Goal: Check status

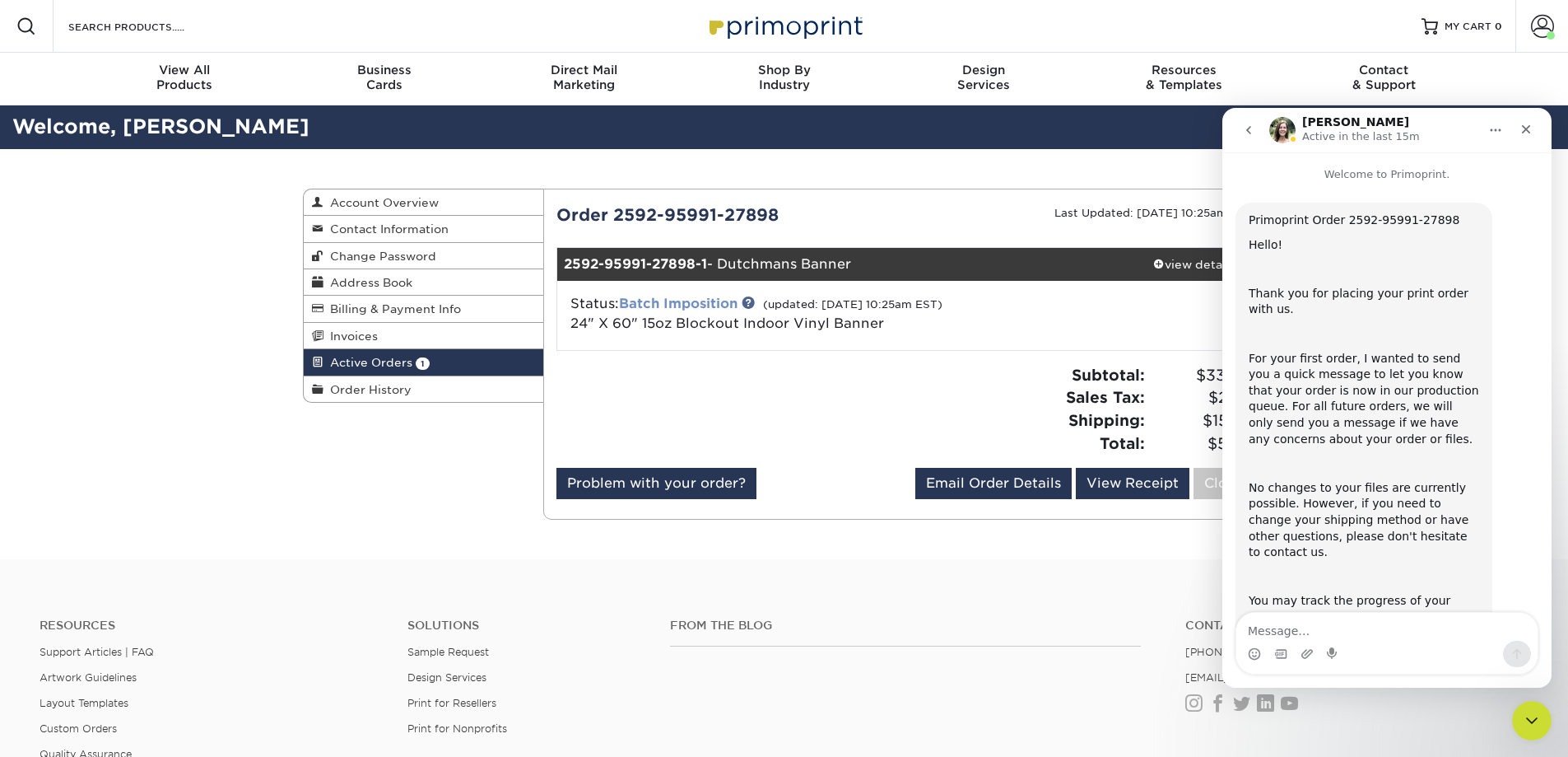
scroll to position [138, 0]
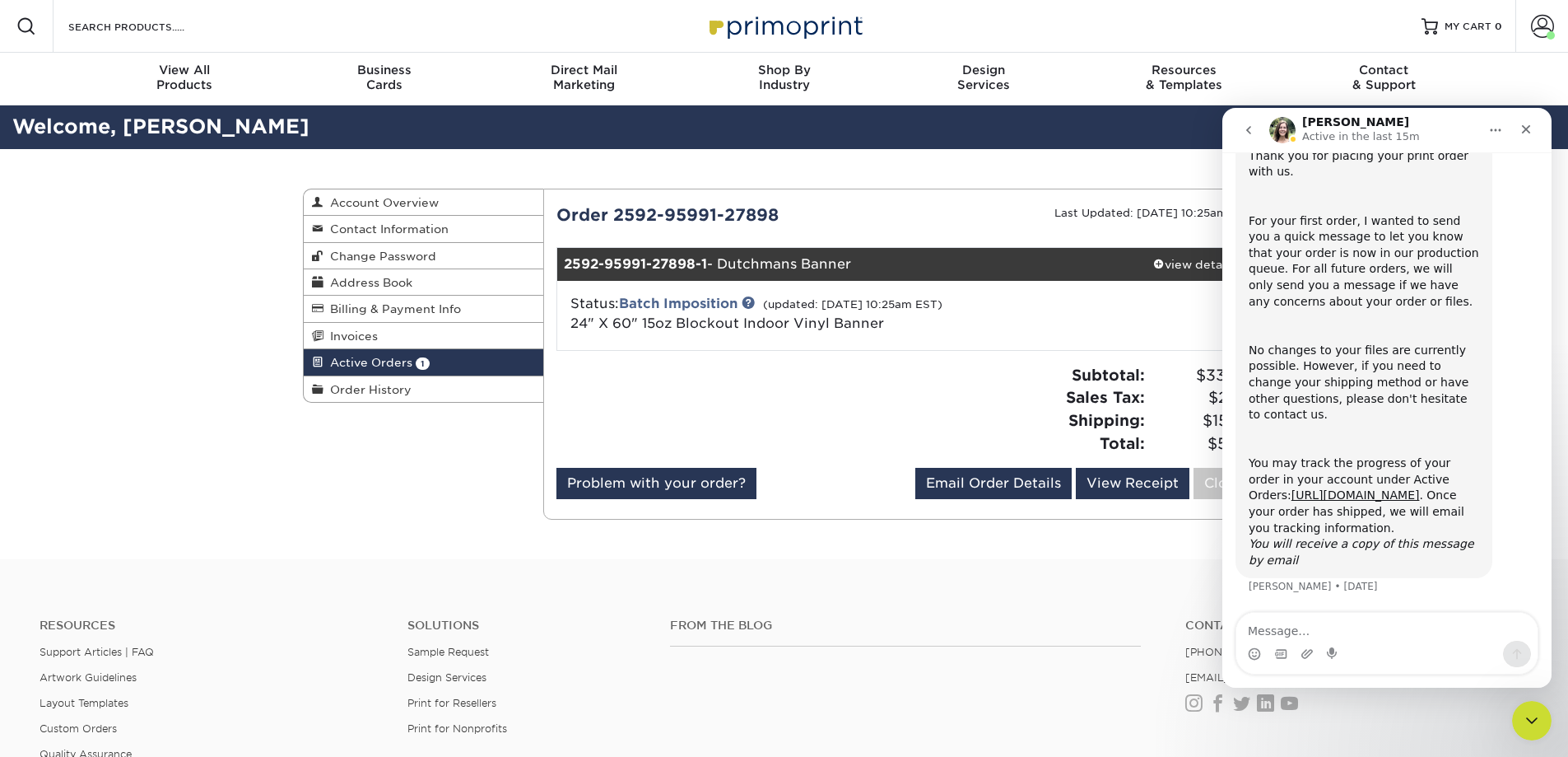
click at [1007, 648] on div "From the Blog" at bounding box center [915, 670] width 515 height 105
click at [1526, 129] on icon "Close" at bounding box center [1526, 130] width 9 height 9
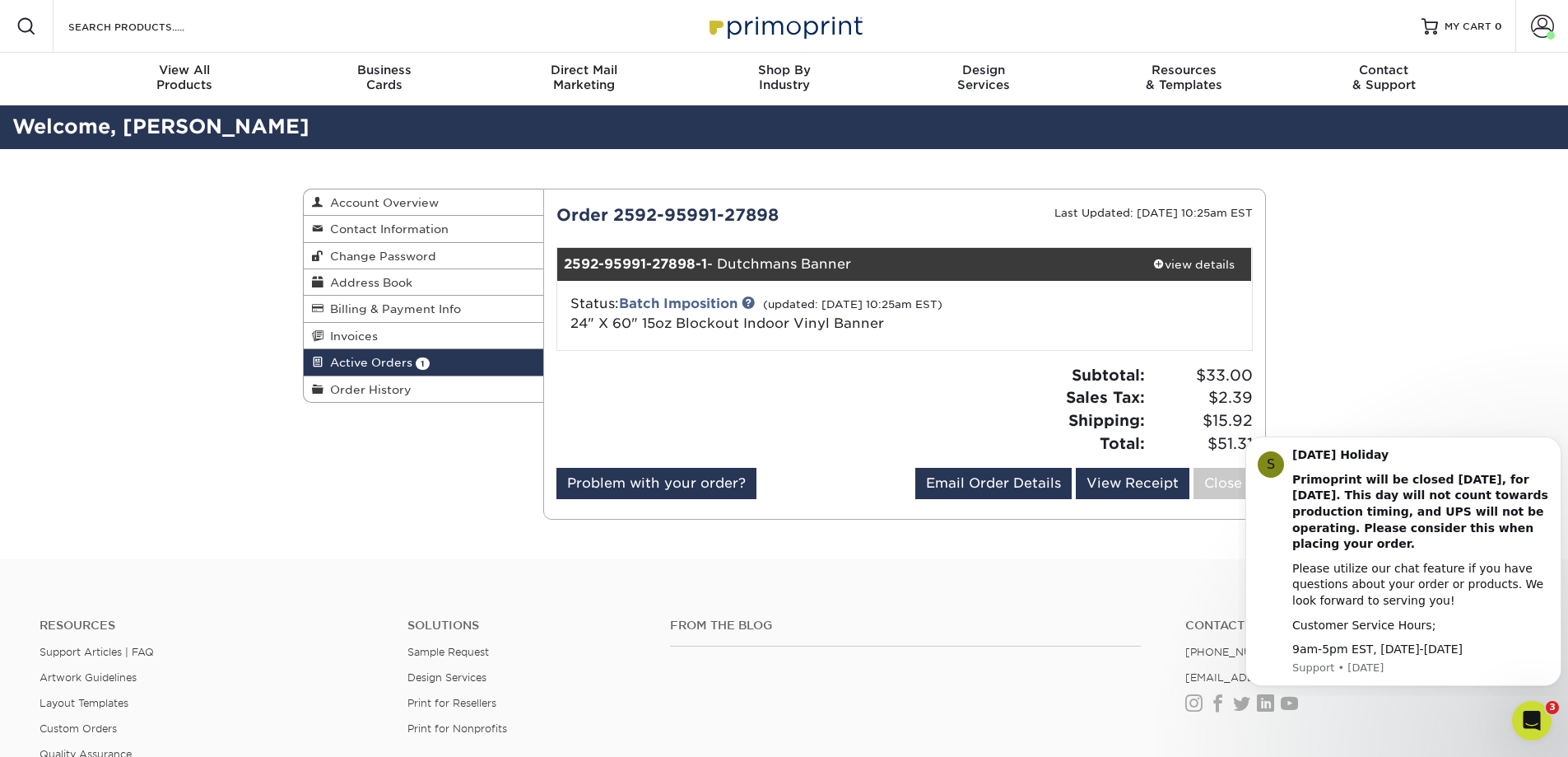
click at [1438, 348] on div "Active Orders Account Overview Contact Information Change Password Address Book…" at bounding box center [784, 355] width 1568 height 410
click at [1214, 257] on div "view details" at bounding box center [1193, 264] width 116 height 17
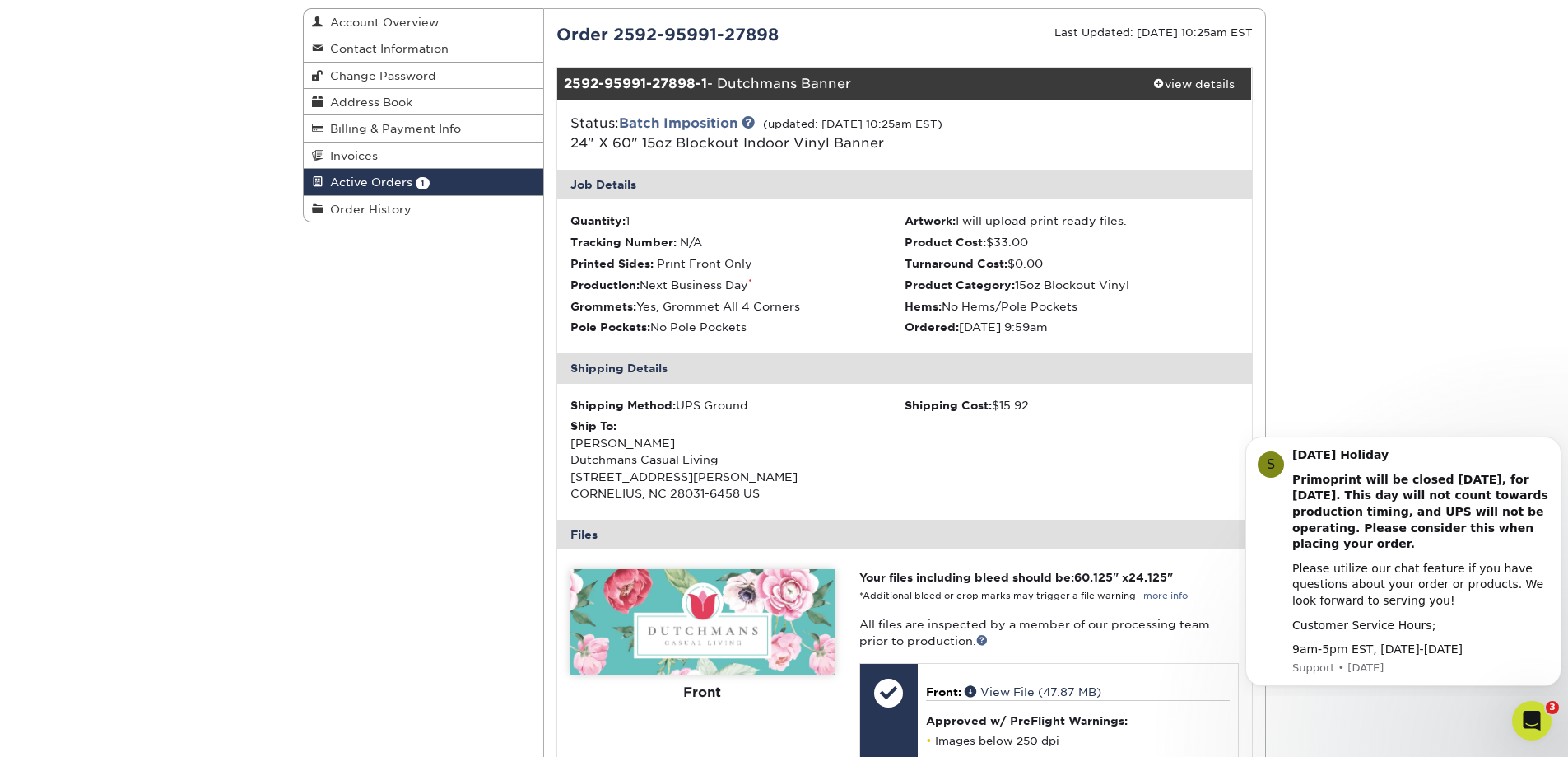
scroll to position [412, 0]
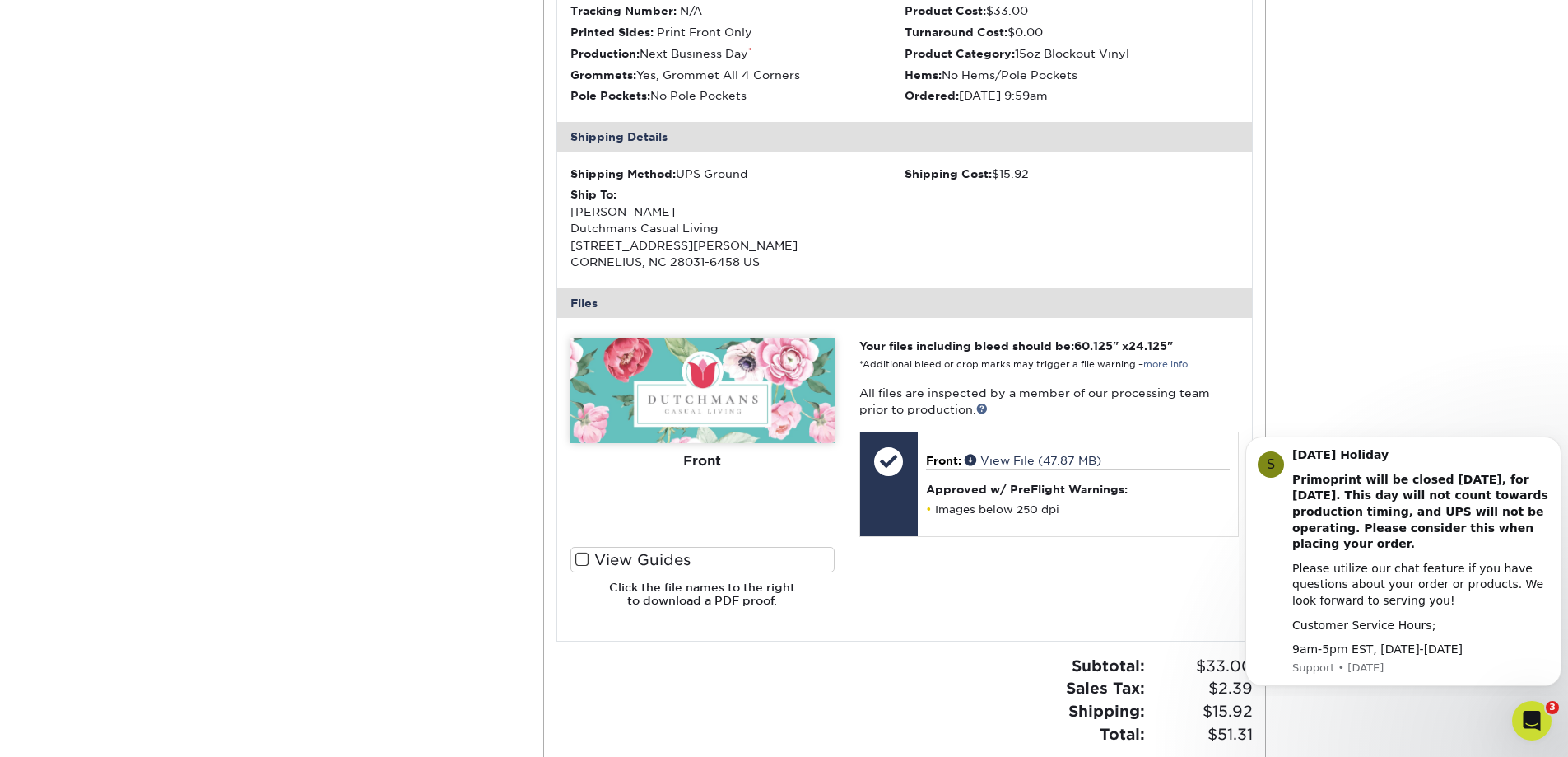
click at [317, 425] on div "Active Orders Account Overview Contact Information Change Password Address Book…" at bounding box center [785, 294] width 988 height 1113
drag, startPoint x: 285, startPoint y: 448, endPoint x: 270, endPoint y: 440, distance: 17.0
click at [270, 440] on div "Active Orders Account Overview Contact Information Change Password Address Book…" at bounding box center [784, 294] width 1568 height 1113
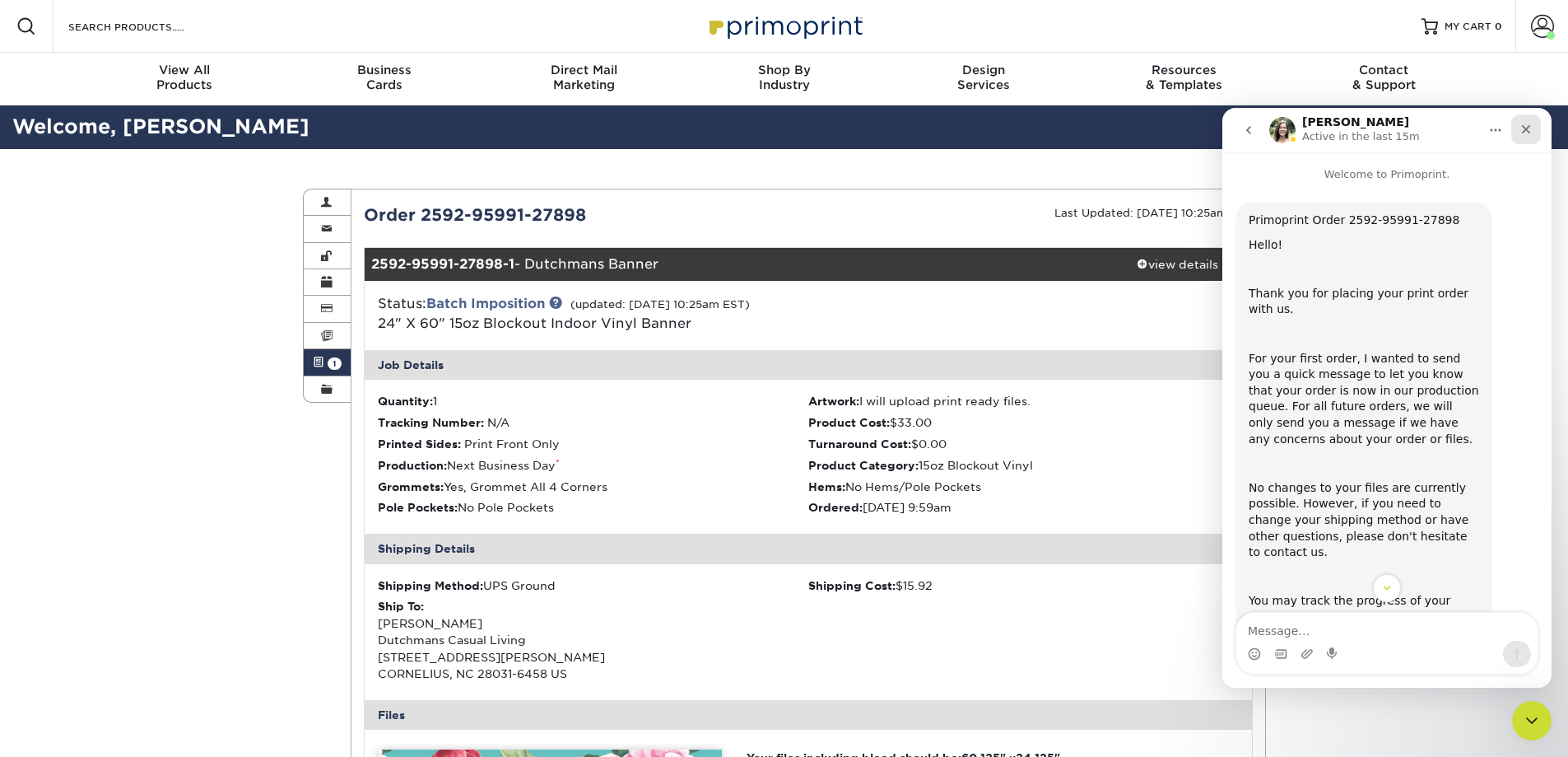
click at [1521, 128] on icon "Close" at bounding box center [1526, 129] width 13 height 13
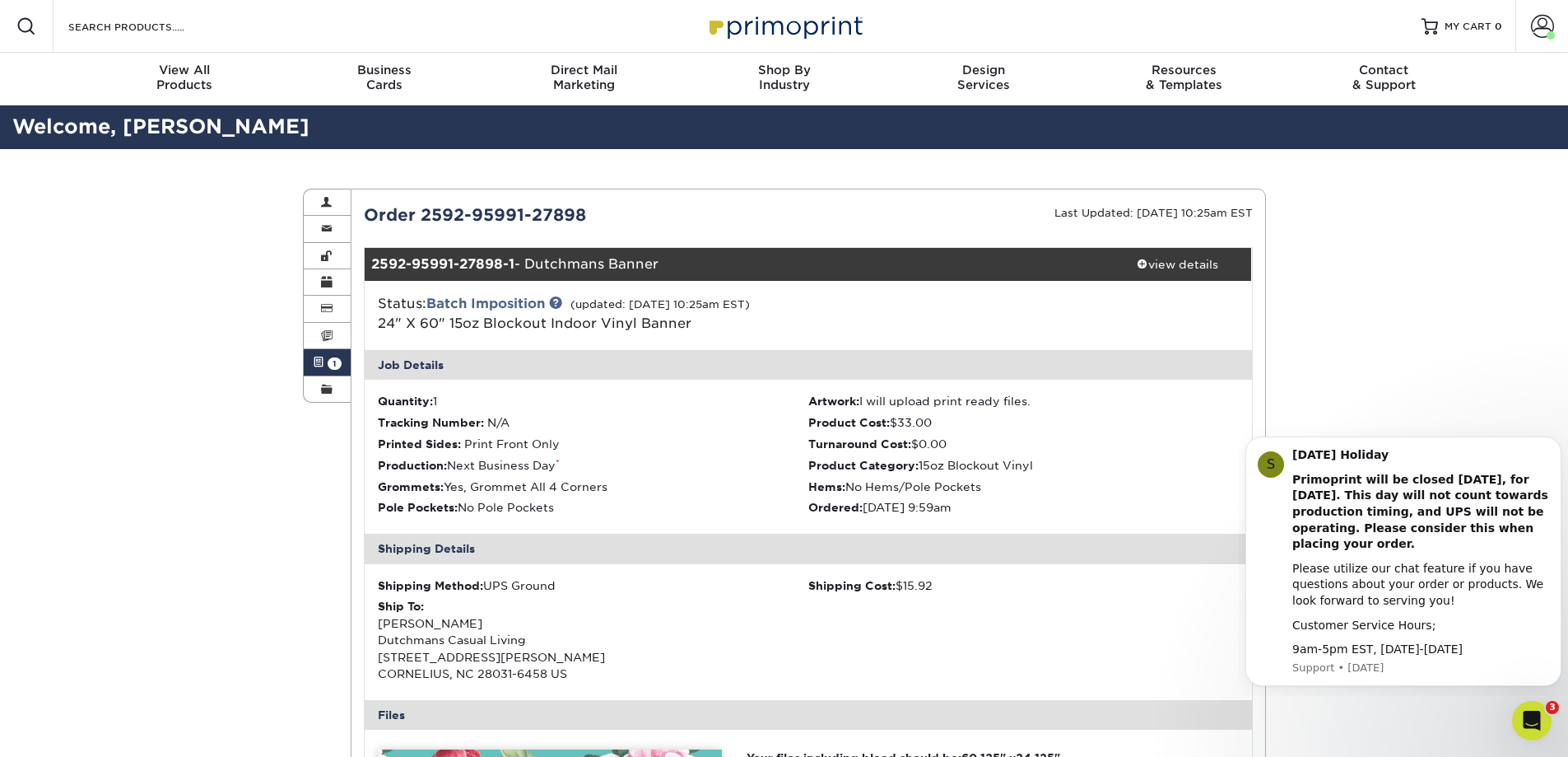
scroll to position [138, 0]
